Goal: Information Seeking & Learning: Check status

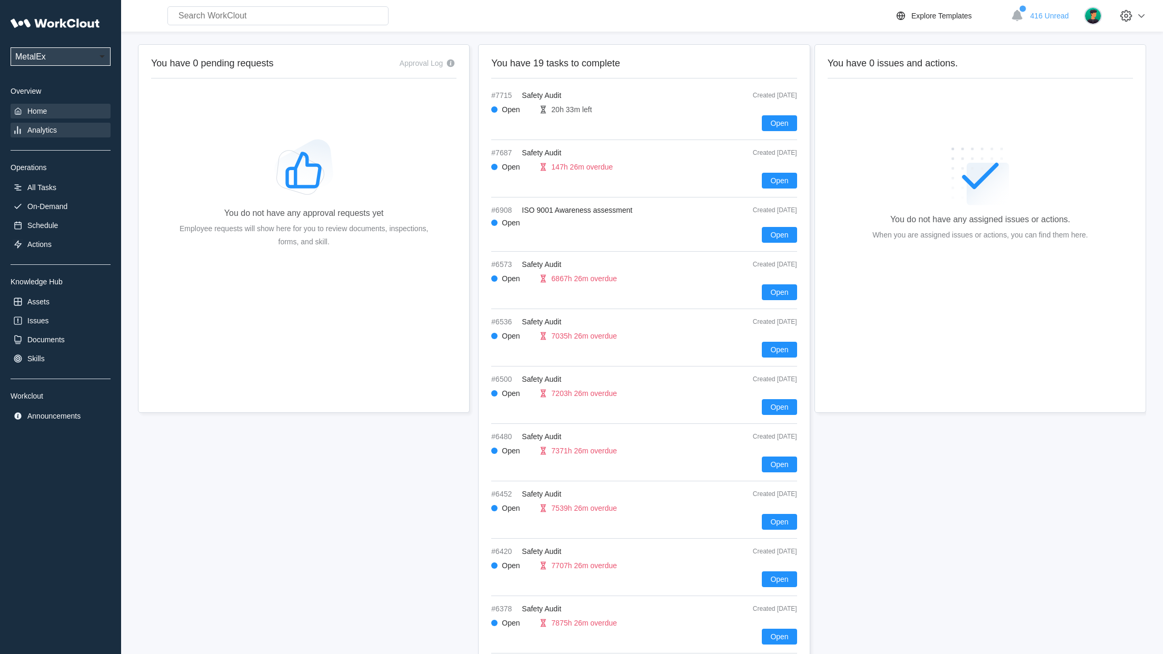
click at [53, 132] on div "Analytics" at bounding box center [41, 130] width 29 height 8
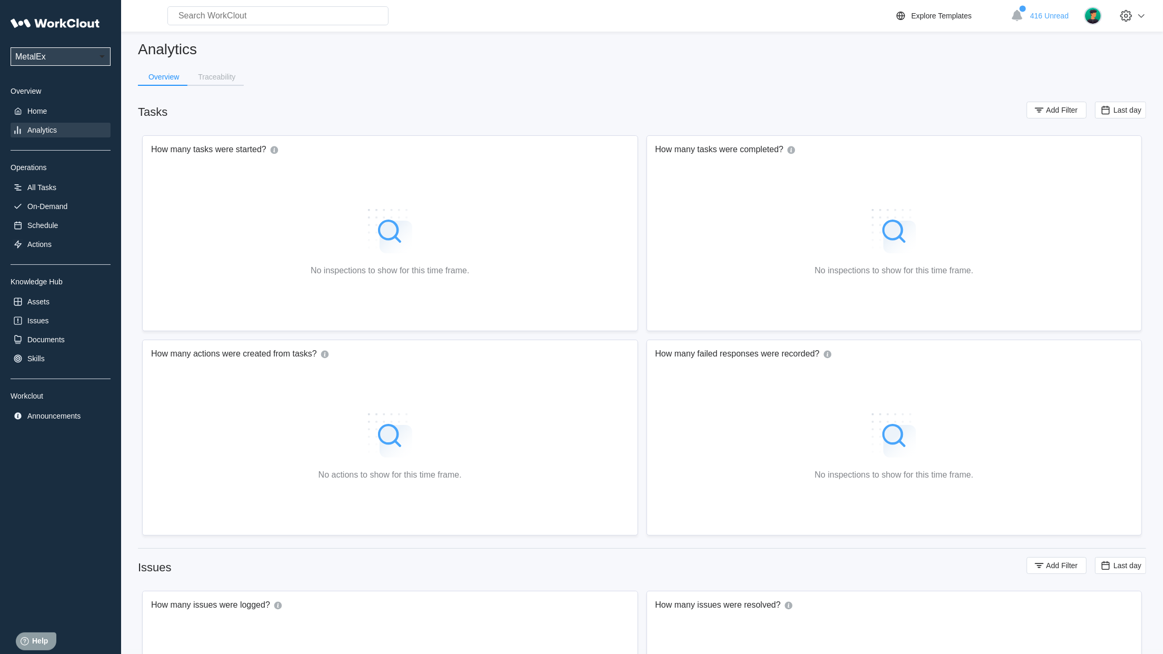
scroll to position [9, 0]
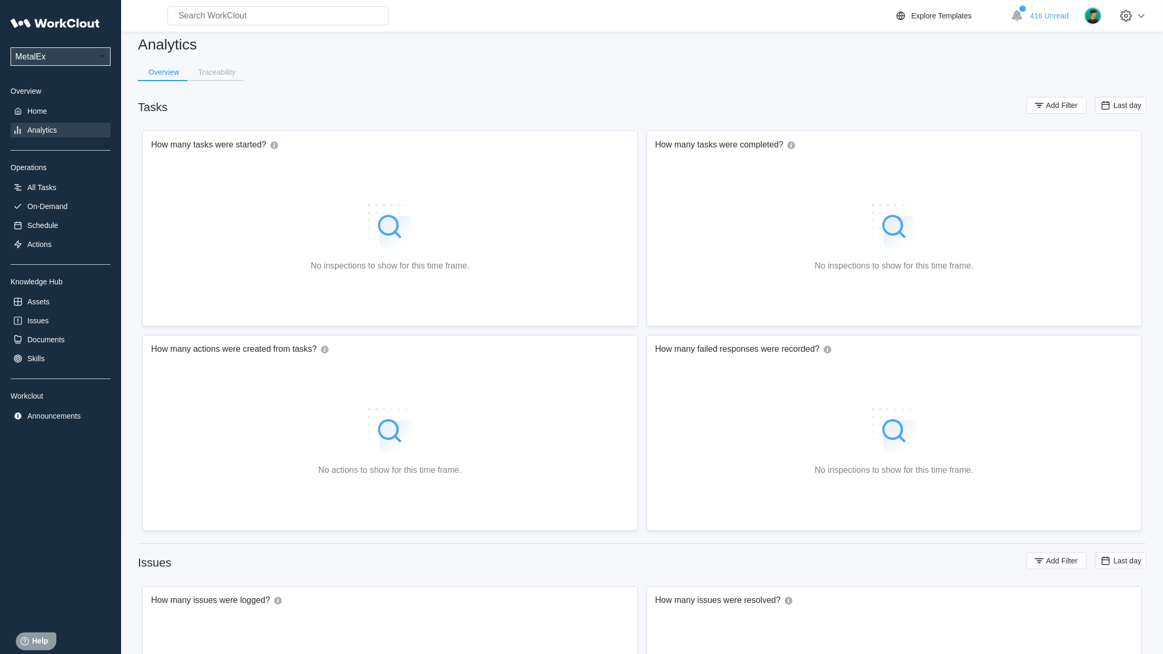
click at [57, 133] on div "Analytics" at bounding box center [41, 130] width 29 height 8
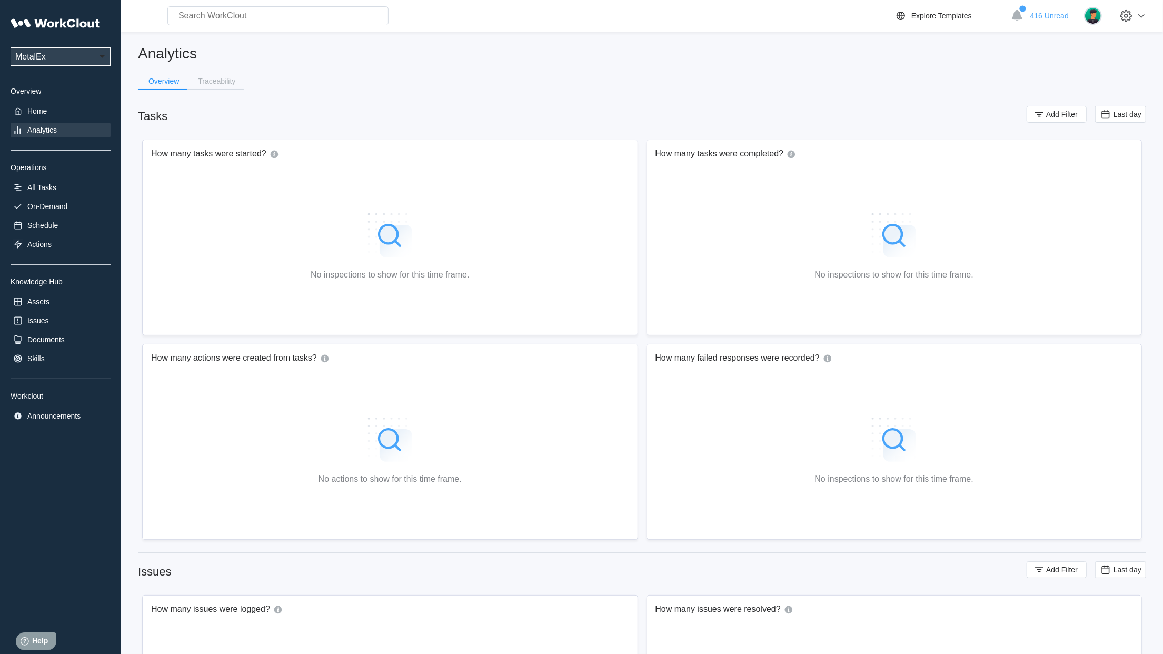
click at [61, 135] on div "Analytics" at bounding box center [61, 130] width 100 height 15
click at [36, 134] on div "Analytics" at bounding box center [41, 130] width 29 height 8
click at [1056, 118] on button "Add Filter" at bounding box center [1057, 114] width 60 height 17
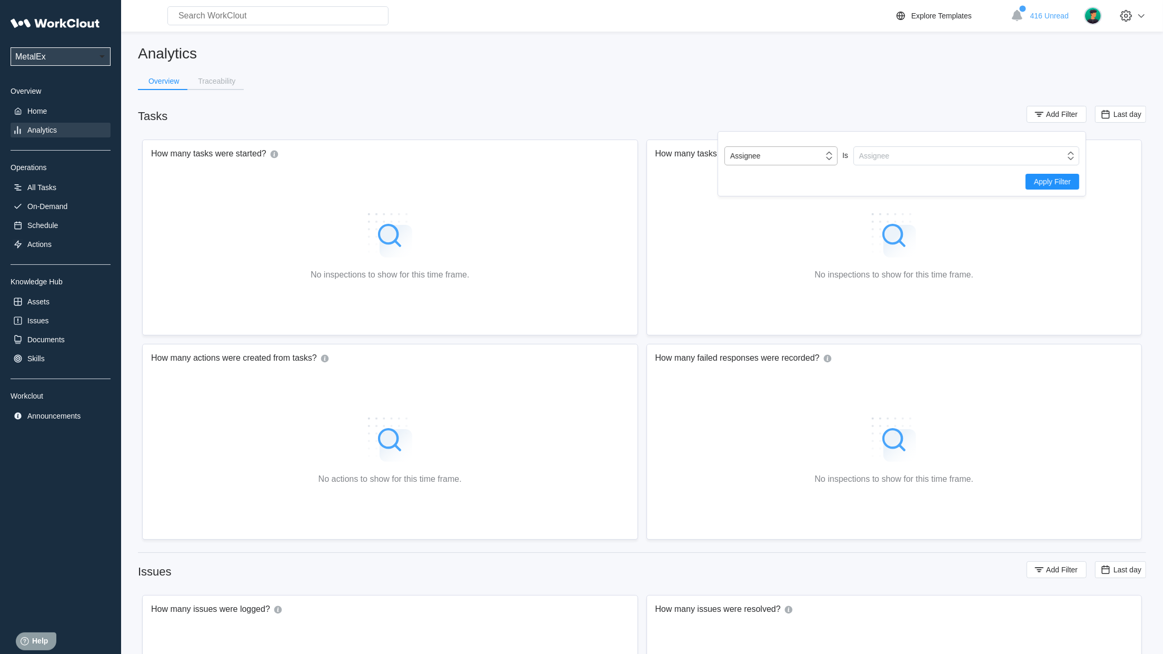
click at [818, 158] on div "Assignee" at bounding box center [774, 155] width 98 height 15
click at [778, 196] on div "Tag" at bounding box center [781, 195] width 101 height 8
click at [951, 159] on div "Tag" at bounding box center [959, 155] width 211 height 15
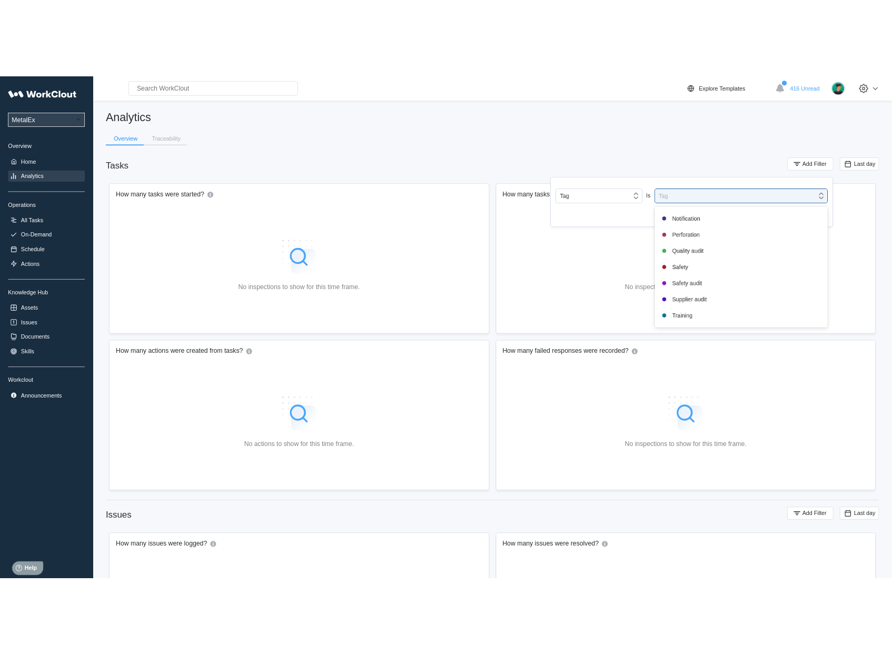
scroll to position [221, 0]
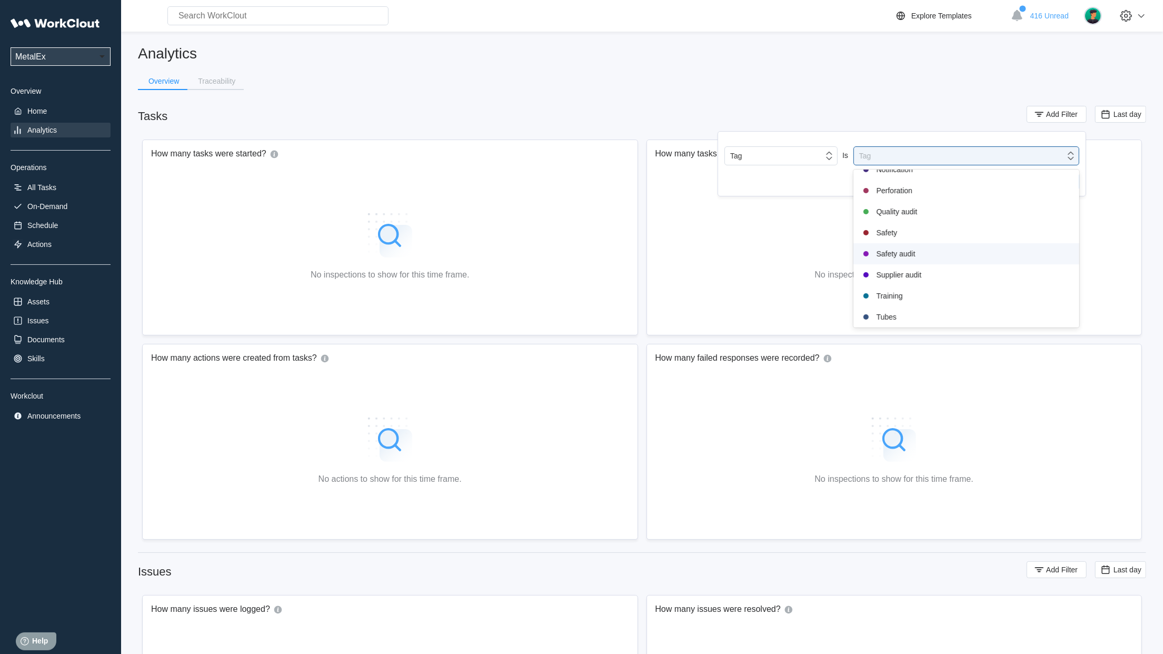
click at [920, 262] on div "Safety audit" at bounding box center [967, 253] width 226 height 21
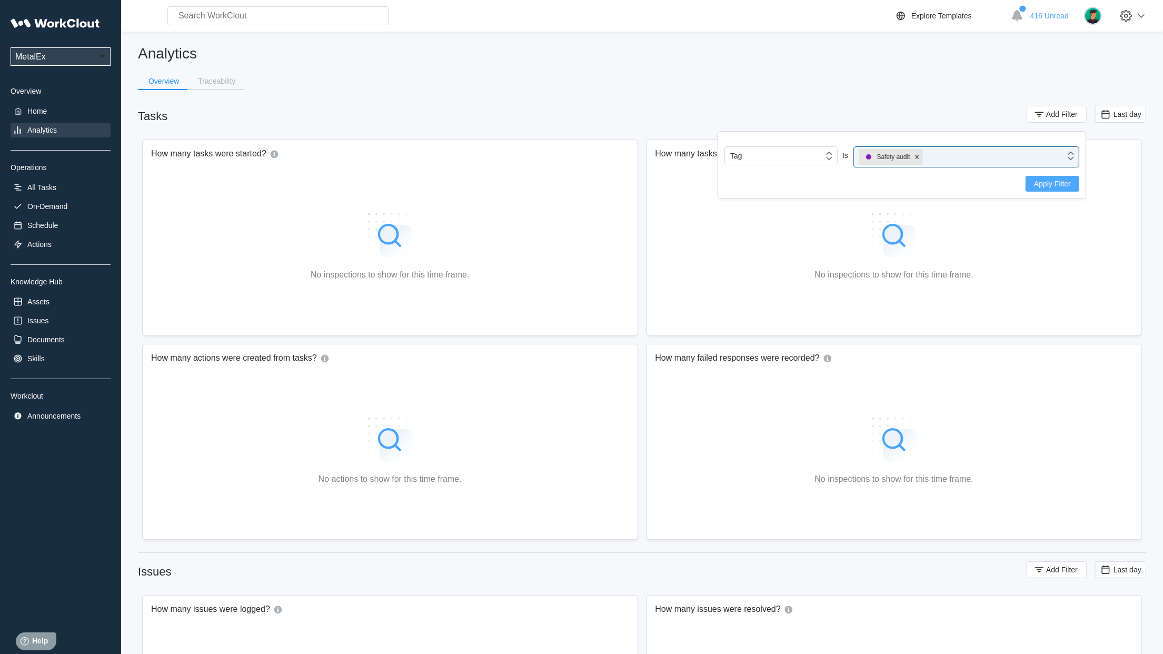
click at [1043, 182] on span "Apply Filter" at bounding box center [1052, 183] width 37 height 7
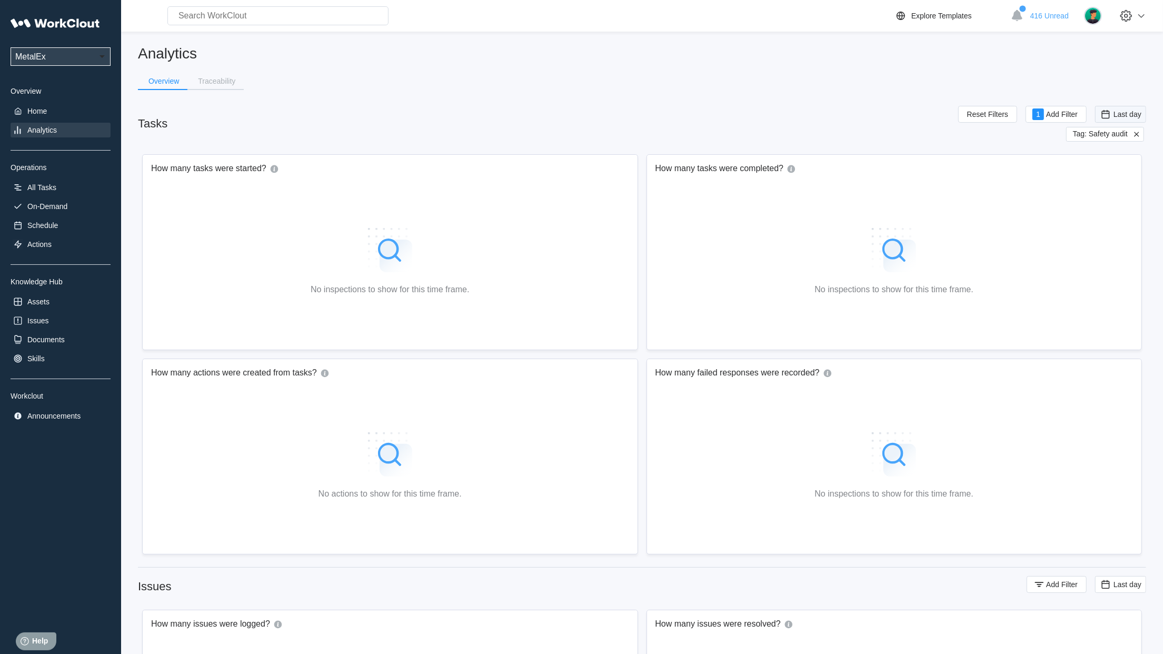
click at [1123, 117] on span "Last day" at bounding box center [1128, 114] width 28 height 8
click at [1108, 216] on div "Custom" at bounding box center [1104, 219] width 25 height 8
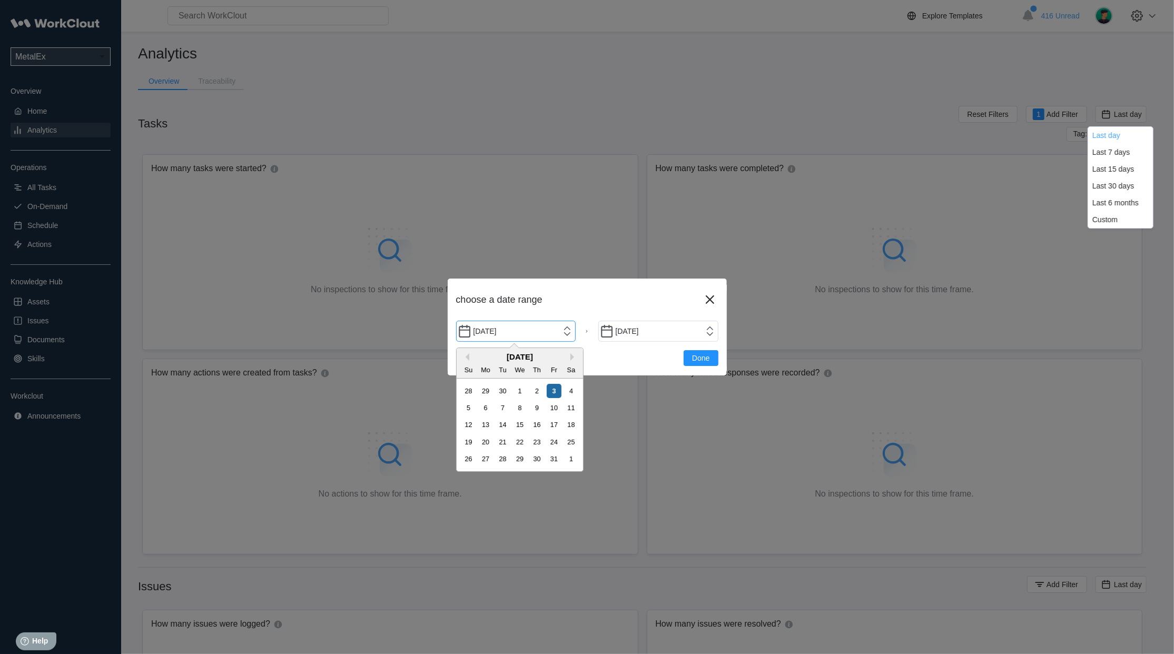
click at [572, 333] on input "[DATE]" at bounding box center [516, 331] width 120 height 21
click at [521, 391] on div "1" at bounding box center [519, 391] width 14 height 14
type input "[DATE]"
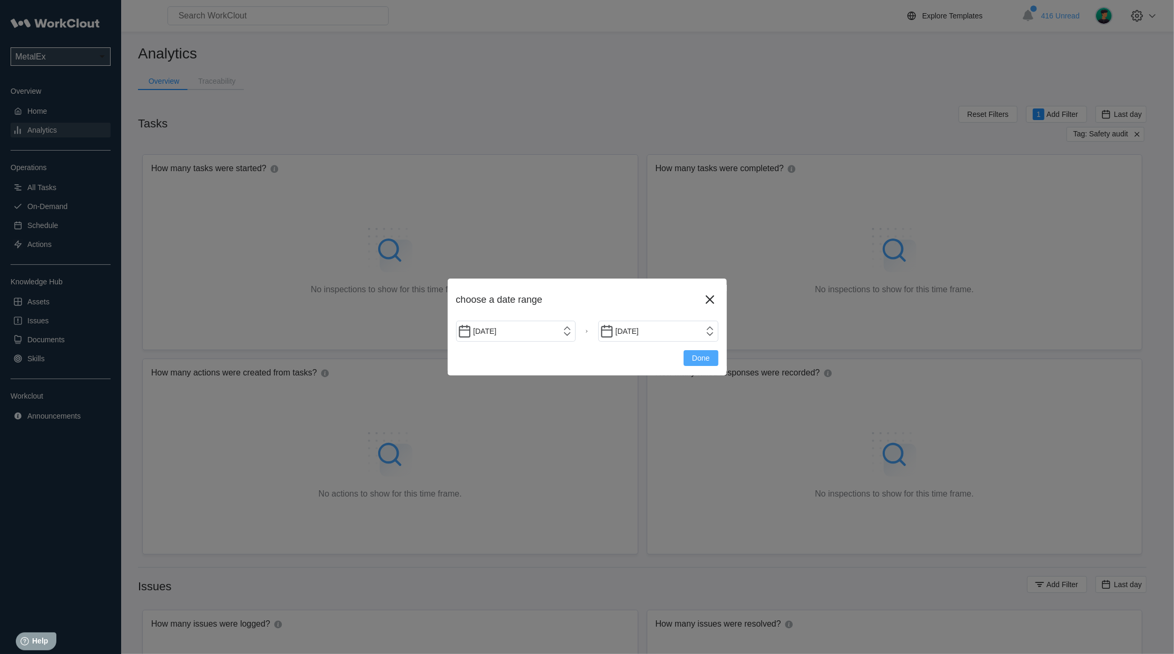
click at [708, 356] on span "Done" at bounding box center [700, 357] width 17 height 7
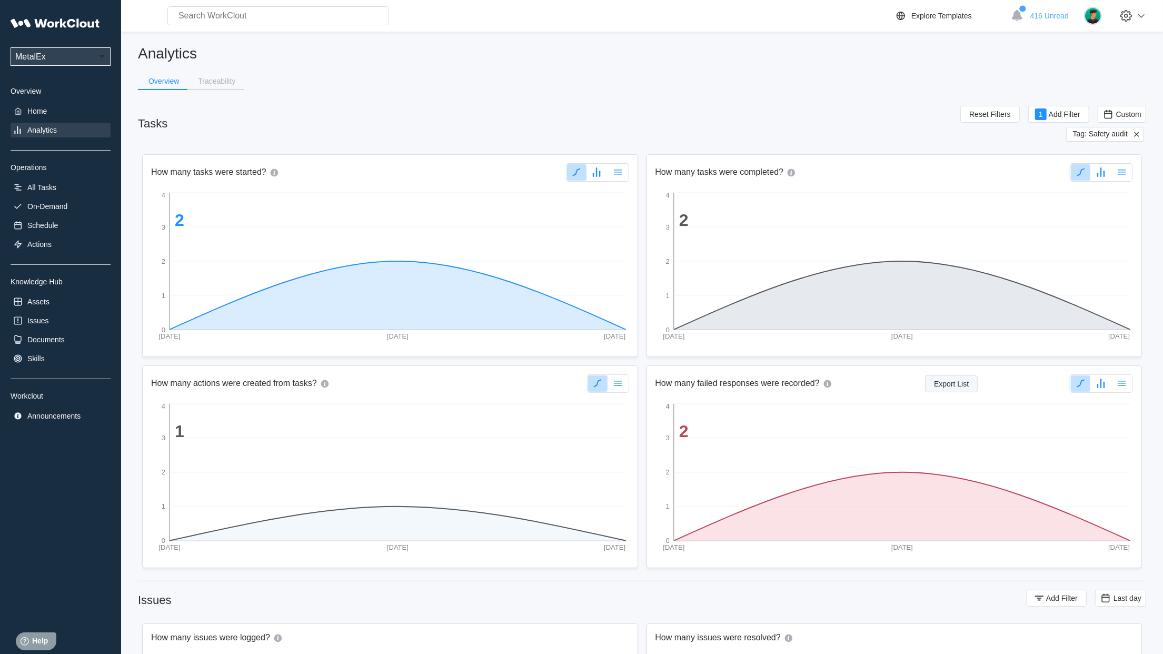
drag, startPoint x: 947, startPoint y: 382, endPoint x: 955, endPoint y: 383, distance: 8.0
click at [952, 382] on span "Export List" at bounding box center [951, 383] width 35 height 7
